Goal: Task Accomplishment & Management: Manage account settings

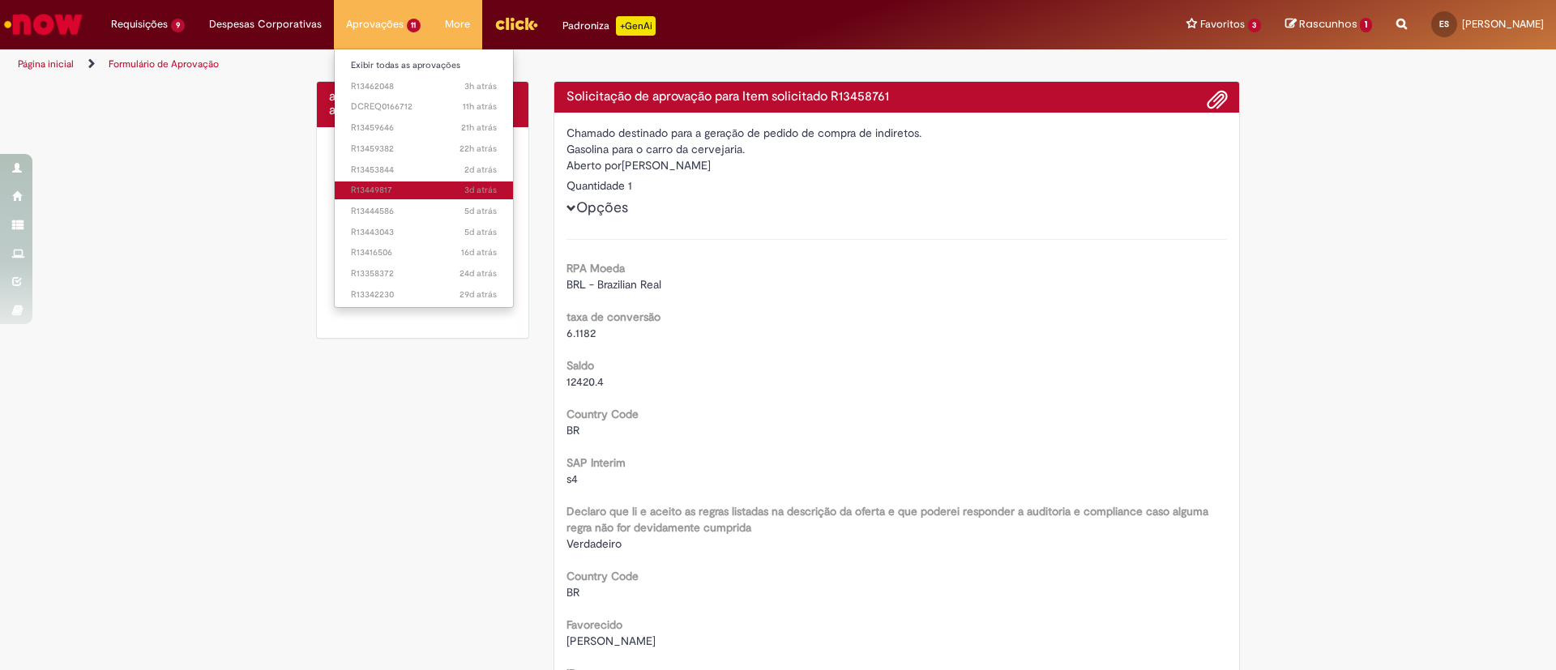
click at [367, 186] on span "3d atrás 3 dias atrás R13449817" at bounding box center [424, 190] width 147 height 13
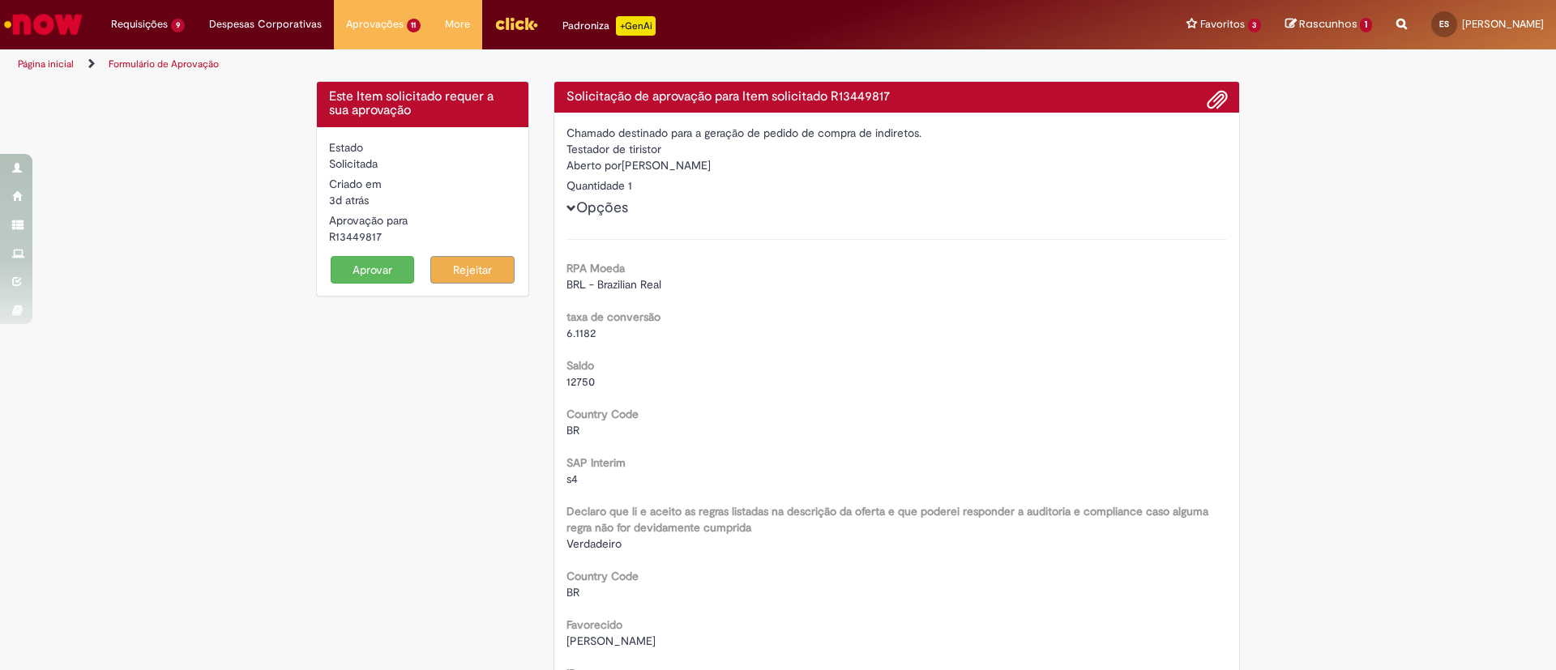
click at [362, 273] on button "Aprovar" at bounding box center [373, 270] width 84 height 28
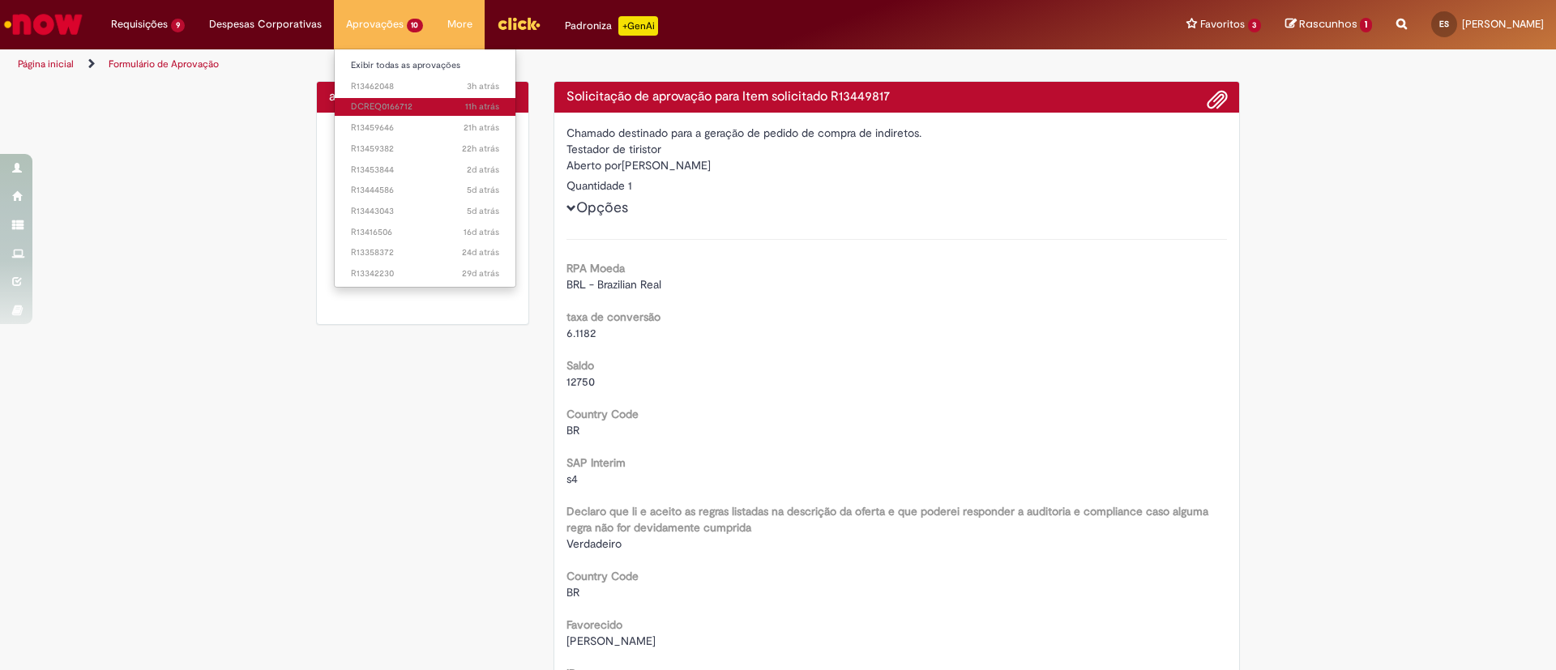
click at [370, 103] on span "11h atrás 11 horas atrás DCREQ0166712" at bounding box center [425, 107] width 149 height 13
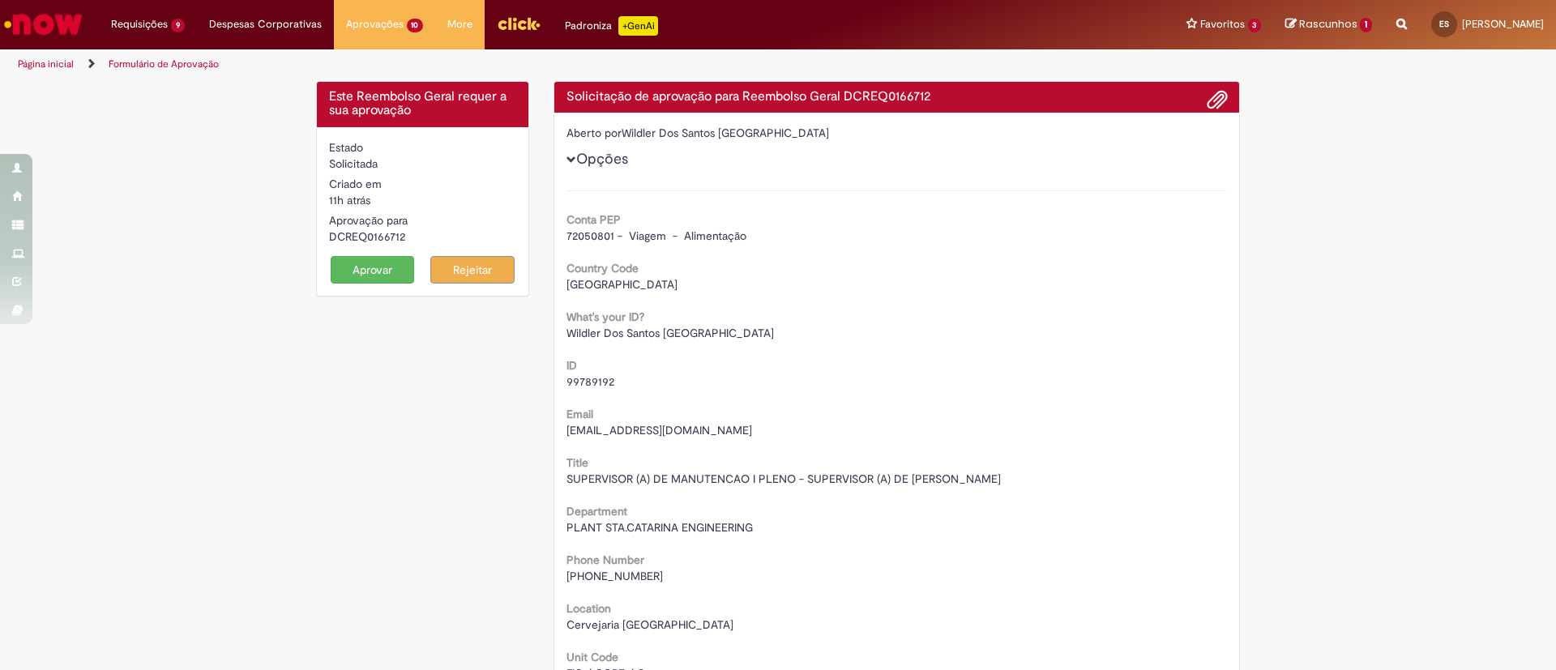
click at [362, 273] on button "Aprovar" at bounding box center [373, 270] width 84 height 28
